Goal: Transaction & Acquisition: Purchase product/service

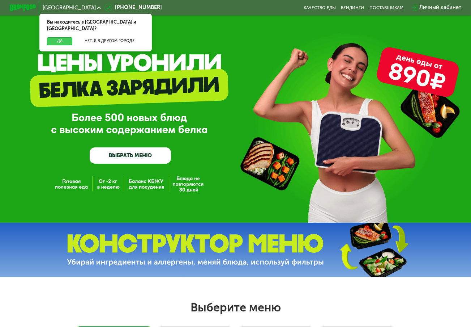
click at [53, 37] on button "Да" at bounding box center [59, 41] width 25 height 8
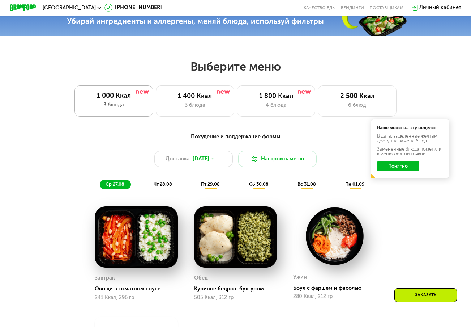
scroll to position [253, 0]
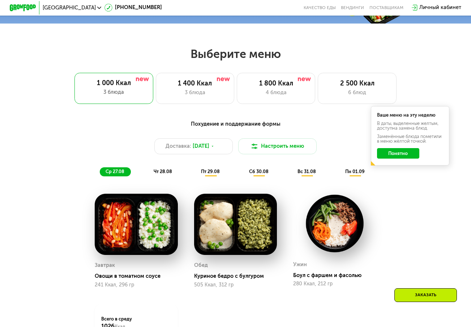
click at [156, 174] on span "чт 28.08" at bounding box center [163, 171] width 18 height 5
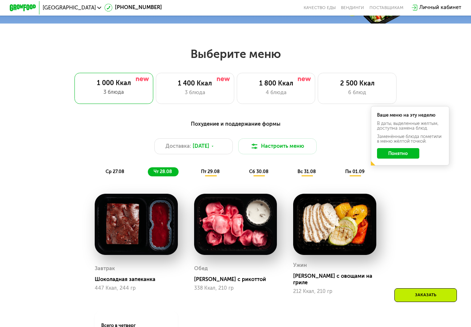
click at [243, 172] on div "пт 29.08" at bounding box center [259, 171] width 32 height 9
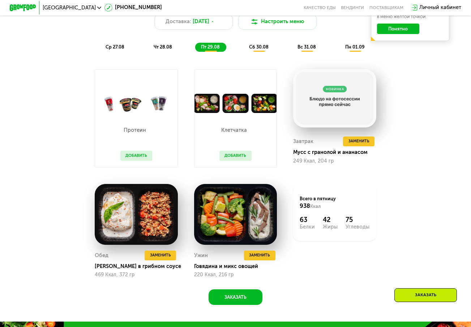
scroll to position [362, 0]
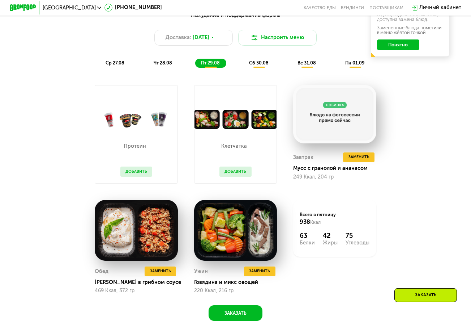
click at [263, 59] on div "Похудение и поддержание формы Доставка: [DATE] Настроить меню ср 27.08 чт 28.08…" at bounding box center [235, 39] width 387 height 56
click at [292, 63] on div "сб 30.08" at bounding box center [307, 63] width 31 height 9
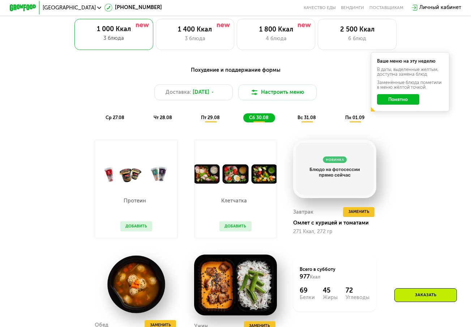
scroll to position [289, 0]
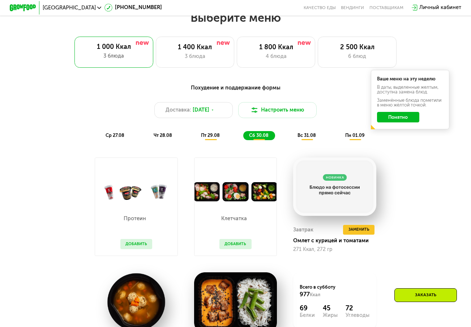
click at [311, 137] on span "вс 31.08" at bounding box center [307, 134] width 18 height 5
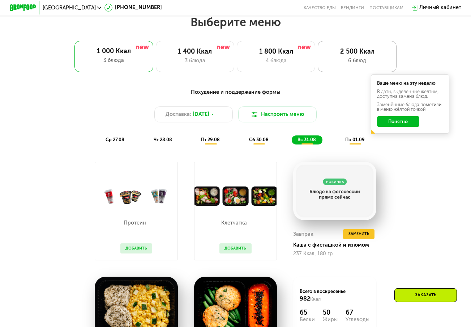
scroll to position [181, 0]
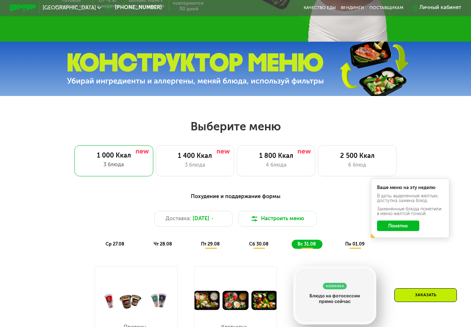
click at [349, 246] on span "пн 01.09" at bounding box center [355, 243] width 20 height 5
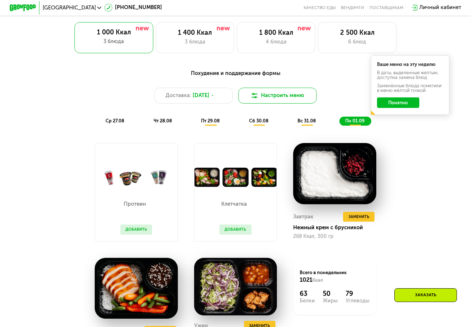
scroll to position [289, 0]
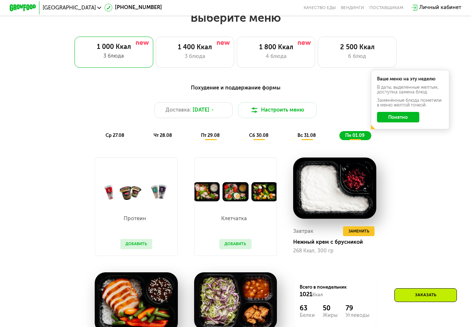
click at [305, 138] on span "вс 31.08" at bounding box center [307, 134] width 18 height 5
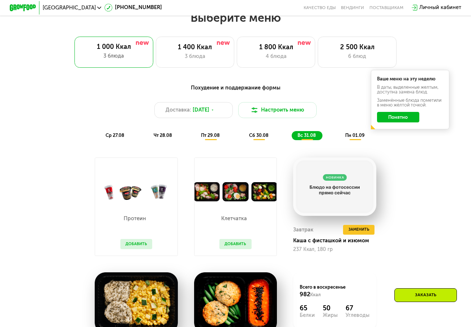
drag, startPoint x: 186, startPoint y: 139, endPoint x: 193, endPoint y: 137, distance: 6.8
click at [187, 139] on div "ср 27.08 чт 28.08 пт 29.08 сб 30.08 вс 31.08 пн 01.09" at bounding box center [236, 135] width 272 height 9
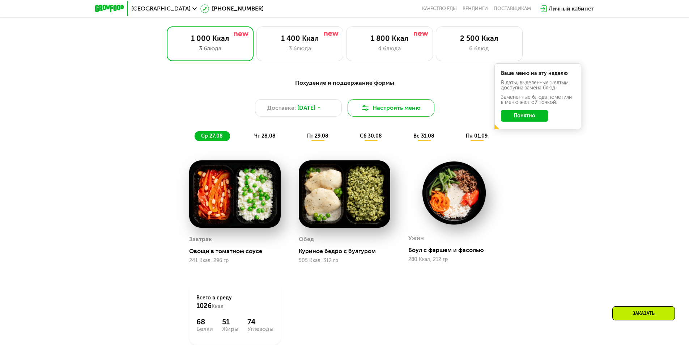
scroll to position [417, 0]
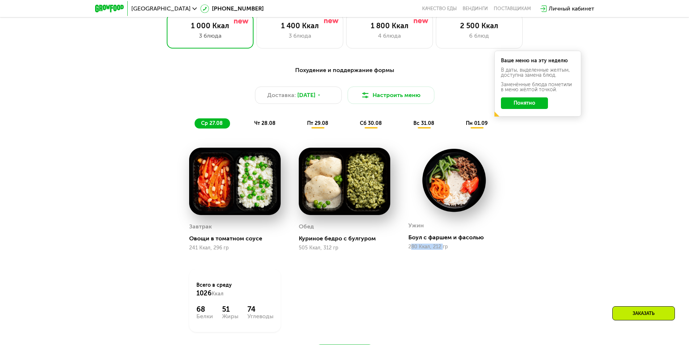
drag, startPoint x: 412, startPoint y: 250, endPoint x: 442, endPoint y: 252, distance: 30.1
click at [442, 250] on div "280 Ккал, 212 гр" at bounding box center [454, 247] width 92 height 6
click at [453, 184] on img at bounding box center [454, 180] width 92 height 65
click at [455, 250] on div "280 Ккал, 212 гр" at bounding box center [454, 247] width 92 height 6
click at [310, 125] on span "пт 29.08" at bounding box center [317, 123] width 21 height 6
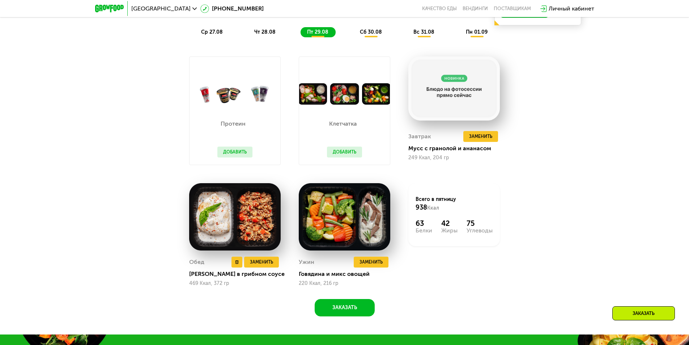
scroll to position [526, 0]
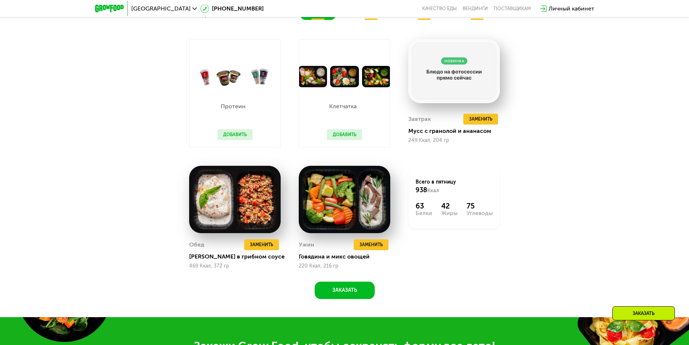
click at [331, 72] on img at bounding box center [344, 76] width 91 height 21
click at [370, 247] on span "Заменить" at bounding box center [371, 244] width 23 height 7
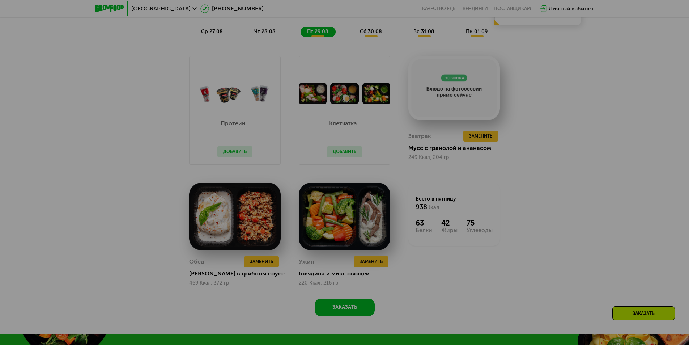
scroll to position [345, 0]
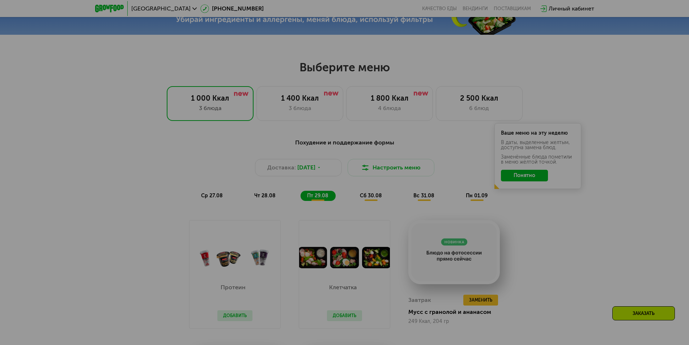
drag, startPoint x: 494, startPoint y: 194, endPoint x: 401, endPoint y: 181, distance: 94.2
click at [490, 190] on div at bounding box center [344, 172] width 689 height 345
